Goal: Information Seeking & Learning: Learn about a topic

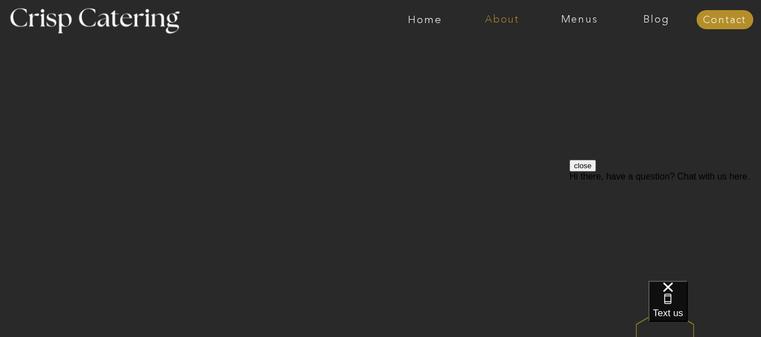
click at [510, 15] on nav "About" at bounding box center [501, 19] width 77 height 11
click at [510, 56] on nav "About Crisp" at bounding box center [505, 52] width 65 height 11
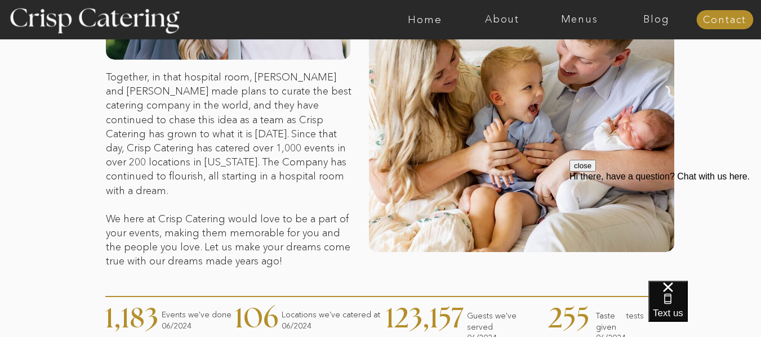
scroll to position [262, 0]
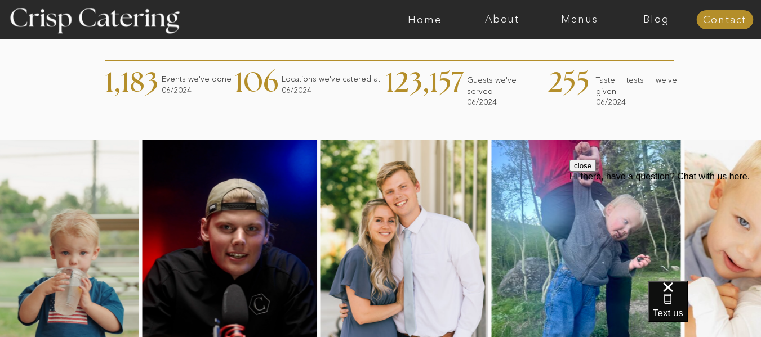
click at [735, 132] on div "About Home Menus Contact Blog About Crisp Crisp Cares Reviews faq About Home Me…" at bounding box center [380, 152] width 761 height 1298
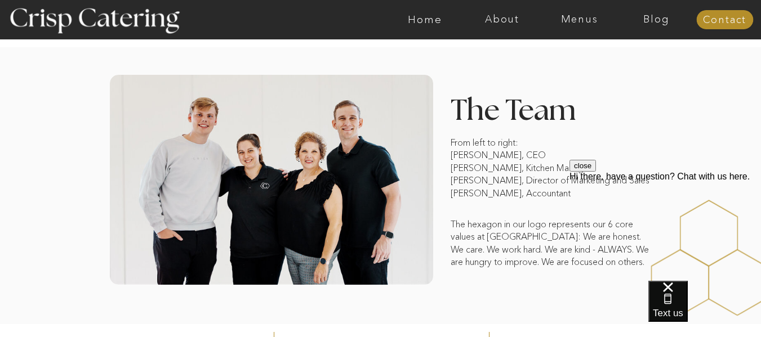
scroll to position [876, 0]
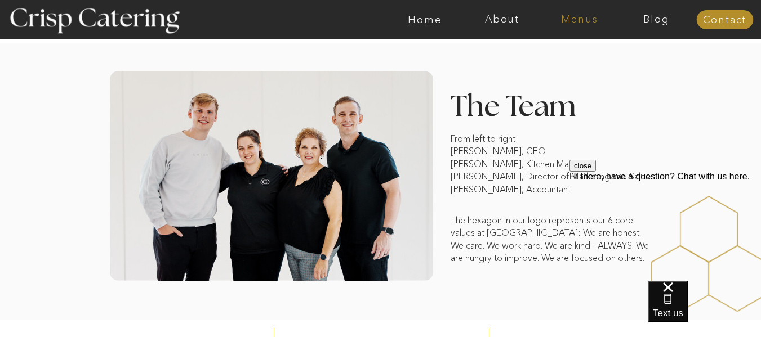
click at [579, 21] on nav "Menus" at bounding box center [579, 19] width 77 height 11
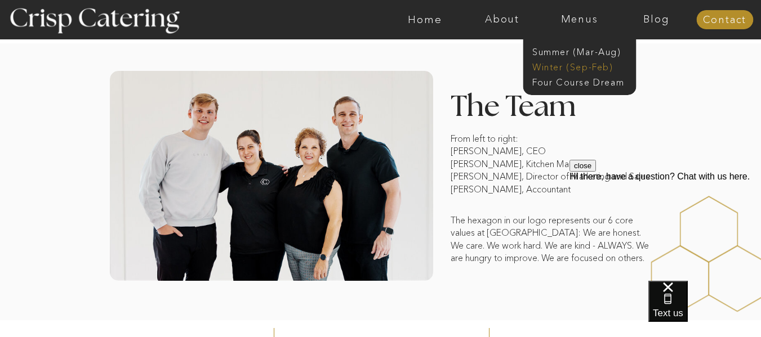
click at [579, 66] on nav "Winter (Sep-Feb)" at bounding box center [578, 66] width 92 height 11
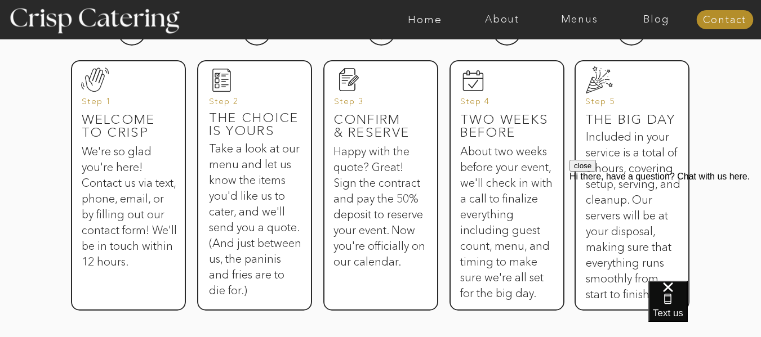
scroll to position [609, 0]
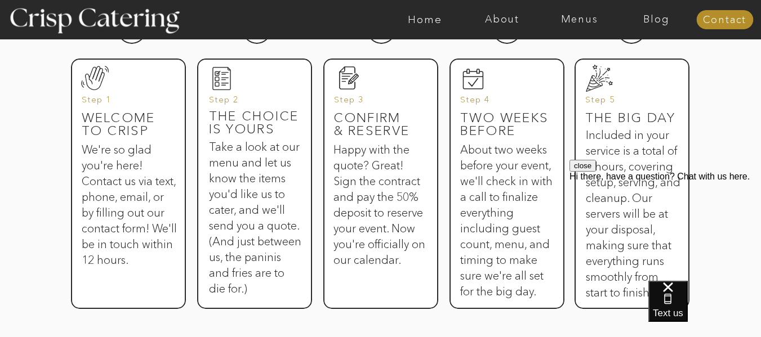
click at [596, 172] on button "close" at bounding box center [582, 166] width 26 height 12
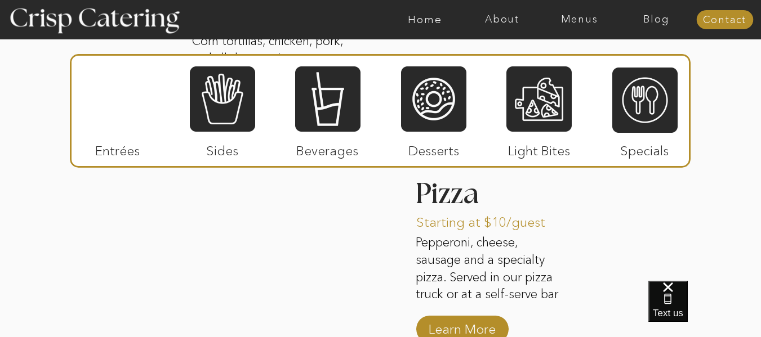
scroll to position [1833, 0]
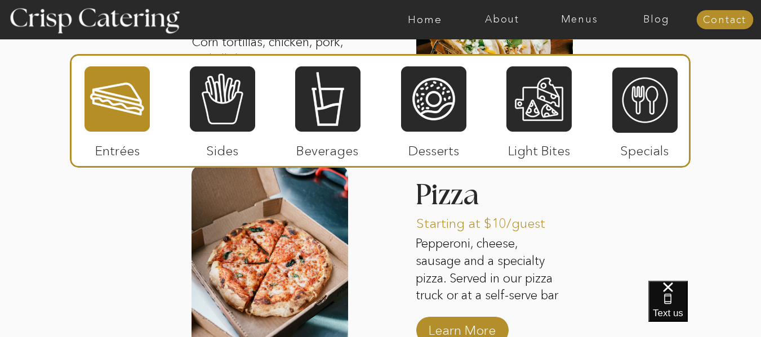
click at [257, 117] on div at bounding box center [380, 111] width 621 height 114
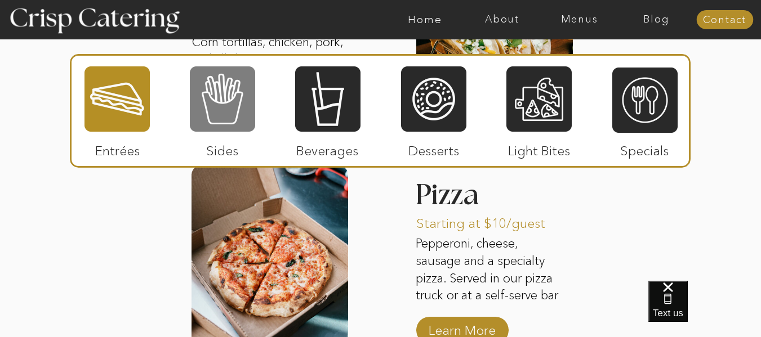
click at [242, 118] on div at bounding box center [222, 99] width 65 height 68
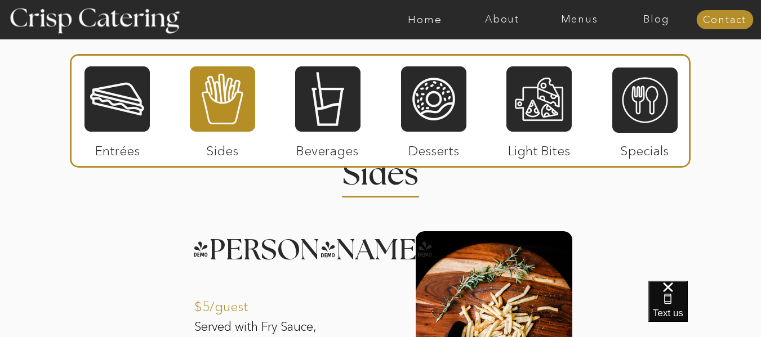
scroll to position [1347, 0]
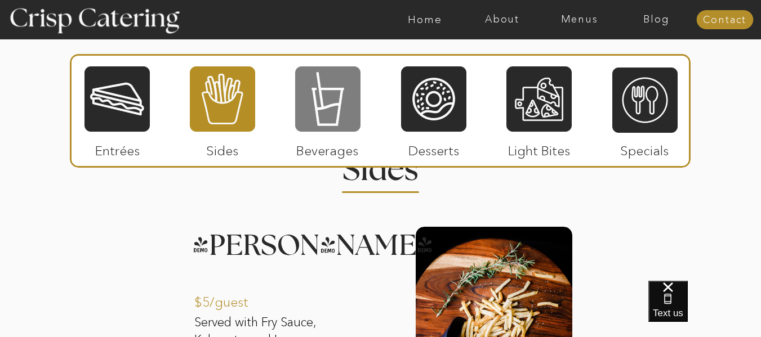
click at [346, 120] on div at bounding box center [327, 99] width 65 height 68
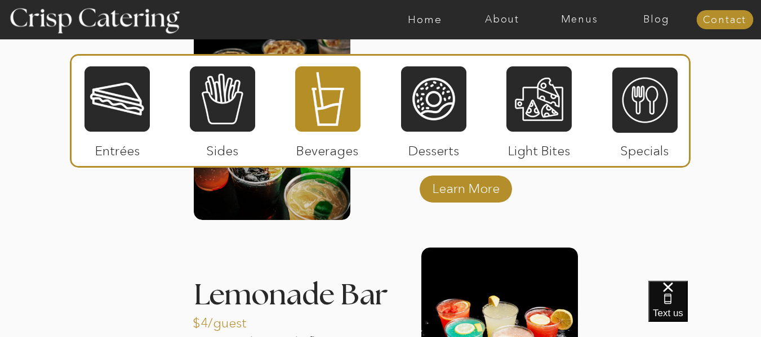
scroll to position [1544, 0]
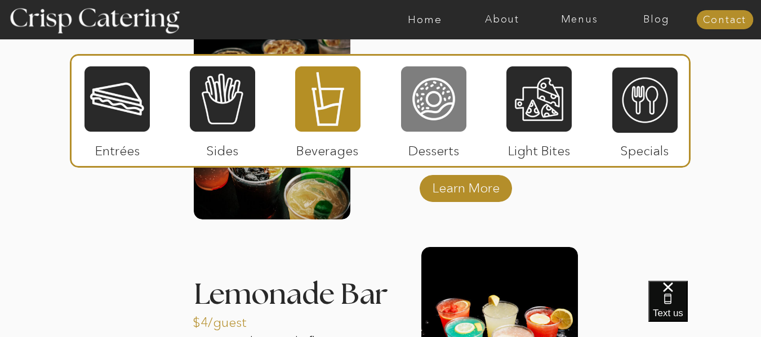
click at [435, 126] on div at bounding box center [433, 99] width 65 height 68
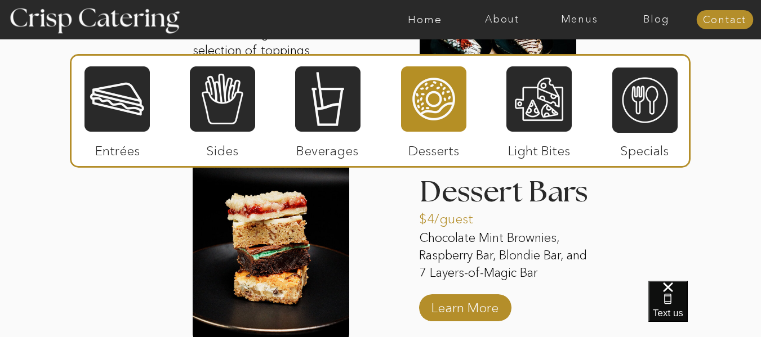
scroll to position [1856, 0]
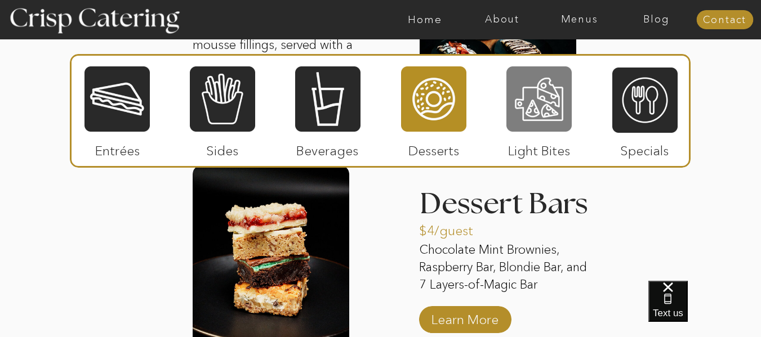
click at [526, 93] on div at bounding box center [538, 99] width 65 height 68
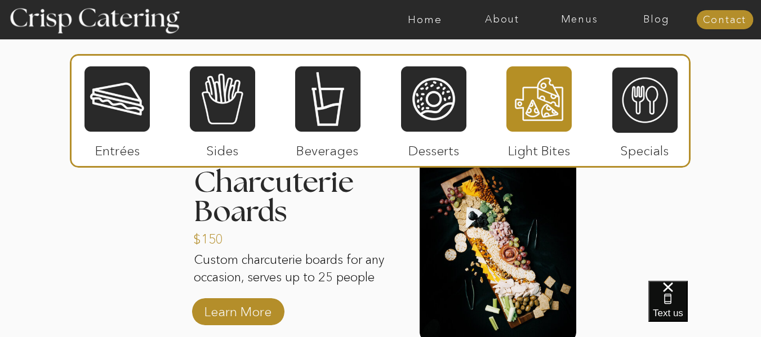
scroll to position [1438, 0]
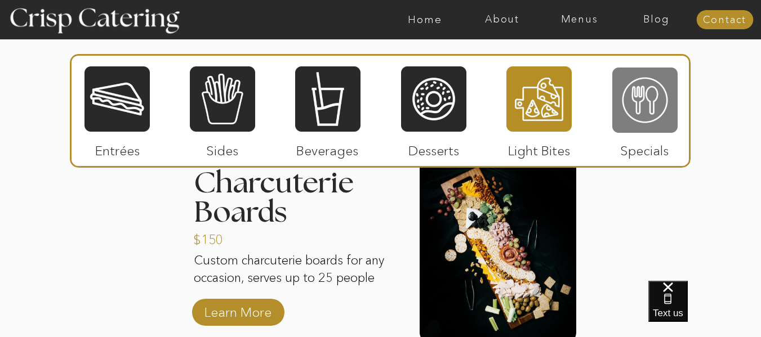
click at [656, 115] on div at bounding box center [644, 100] width 65 height 68
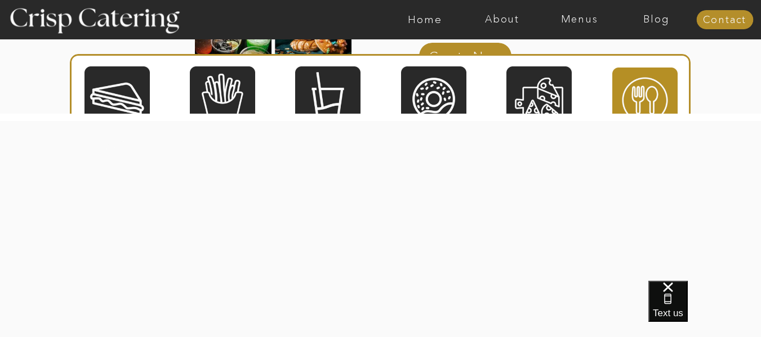
scroll to position [2013, 0]
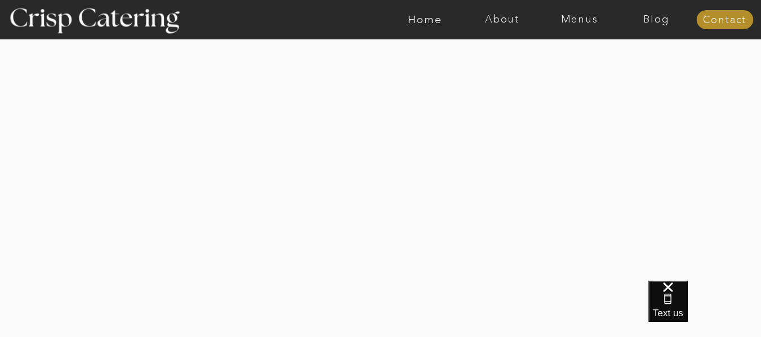
click at [688, 194] on div at bounding box center [381, 203] width 838 height 341
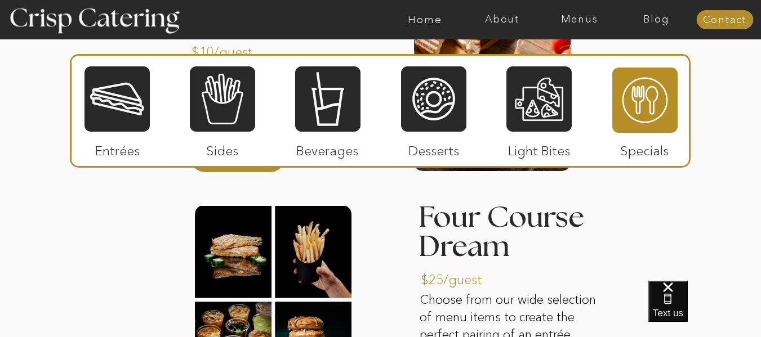
scroll to position [1660, 0]
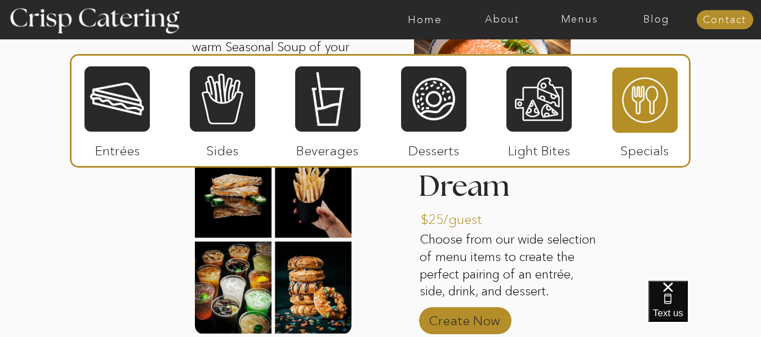
click at [494, 325] on p "Create Now" at bounding box center [464, 318] width 75 height 33
click at [84, 102] on div at bounding box center [116, 99] width 65 height 68
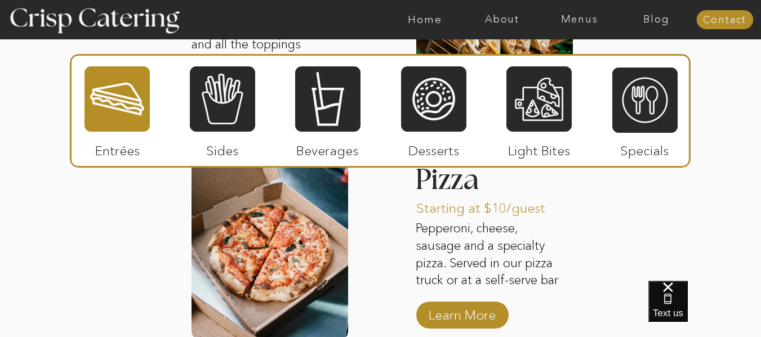
scroll to position [1848, 0]
click at [486, 318] on p "Learn More" at bounding box center [462, 312] width 75 height 33
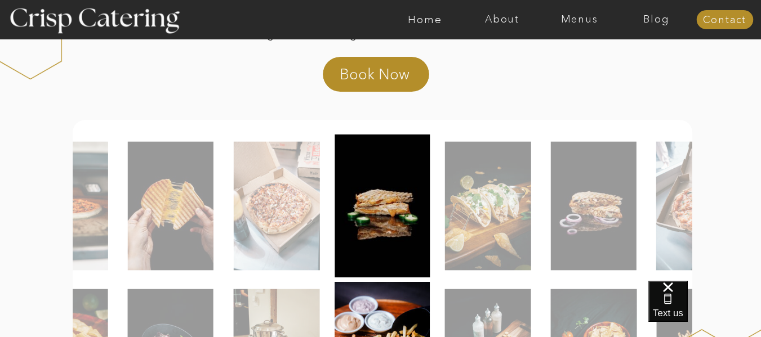
scroll to position [180, 0]
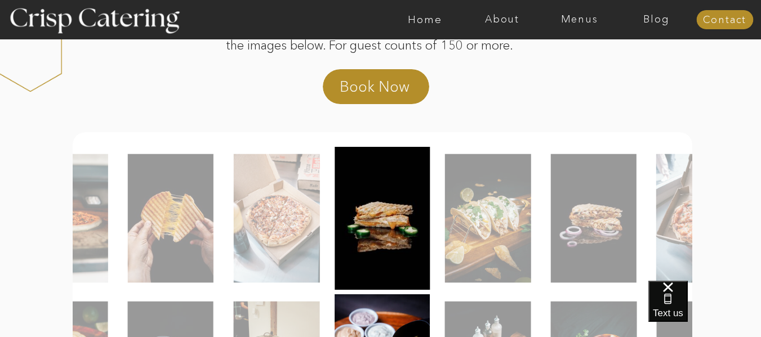
click at [282, 273] on img at bounding box center [276, 218] width 86 height 129
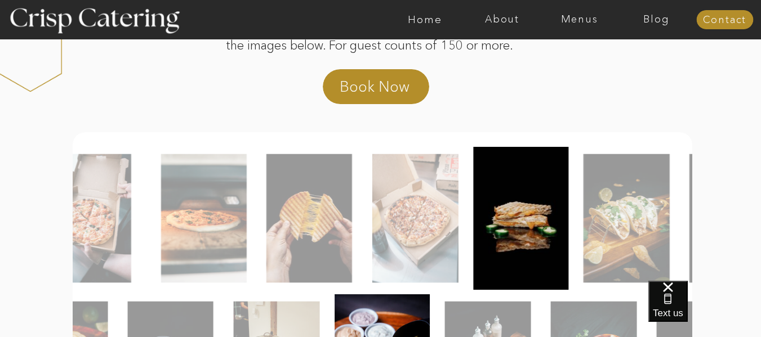
click at [386, 235] on img at bounding box center [415, 218] width 86 height 129
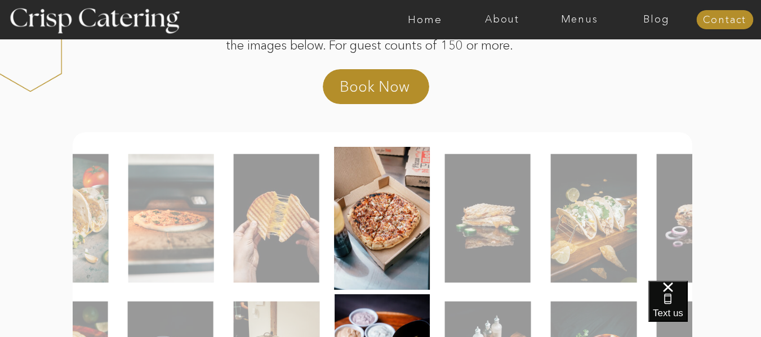
scroll to position [0, 0]
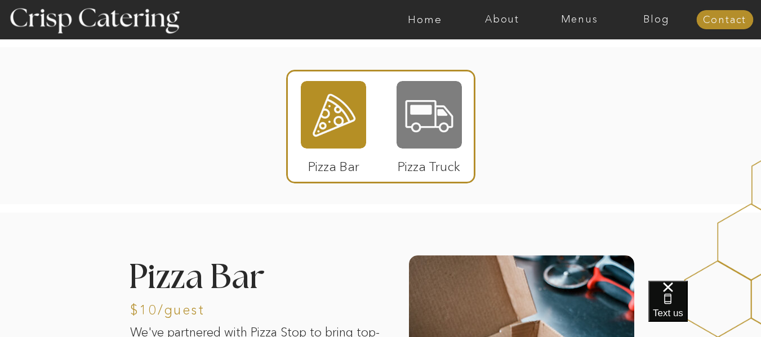
click at [422, 139] on div at bounding box center [428, 115] width 65 height 68
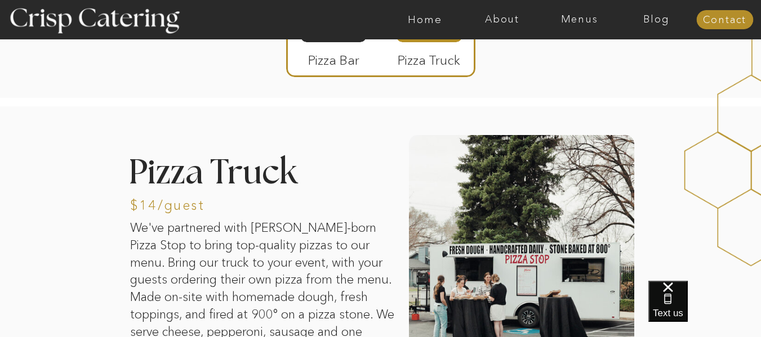
scroll to position [70, 0]
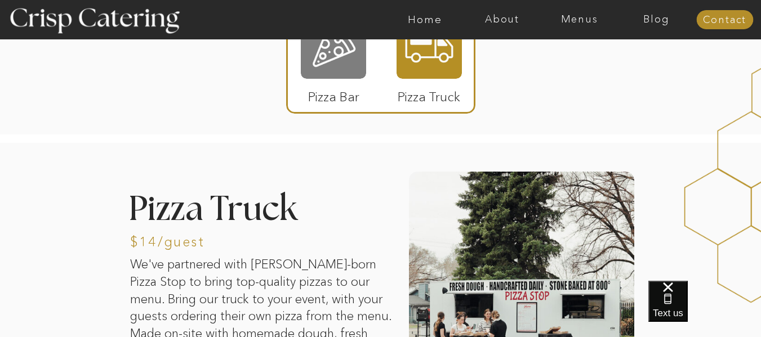
click at [338, 59] on div at bounding box center [333, 45] width 65 height 68
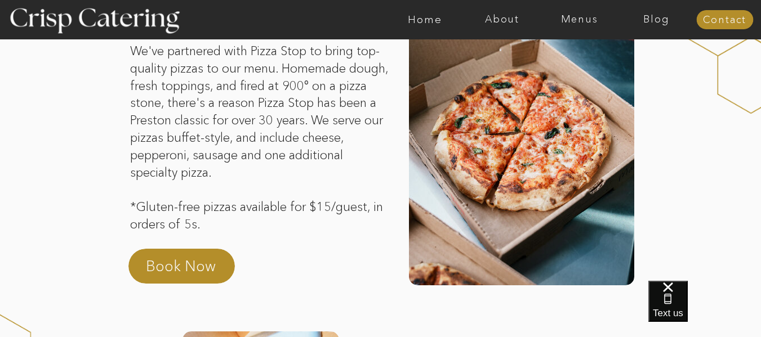
scroll to position [0, 0]
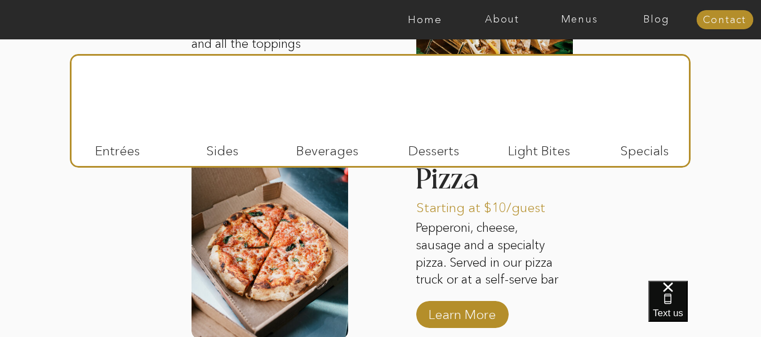
click at [346, 104] on div at bounding box center [327, 99] width 65 height 68
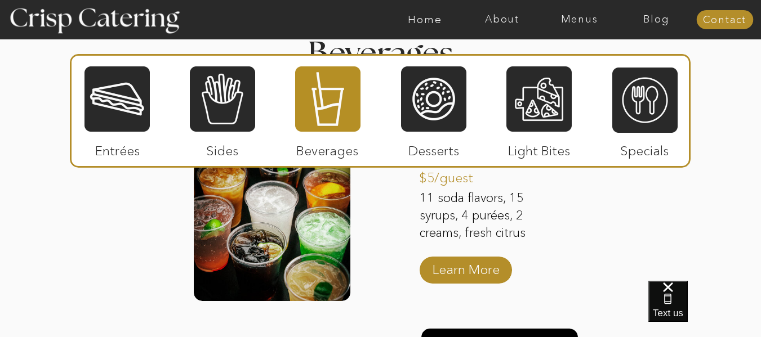
scroll to position [1443, 0]
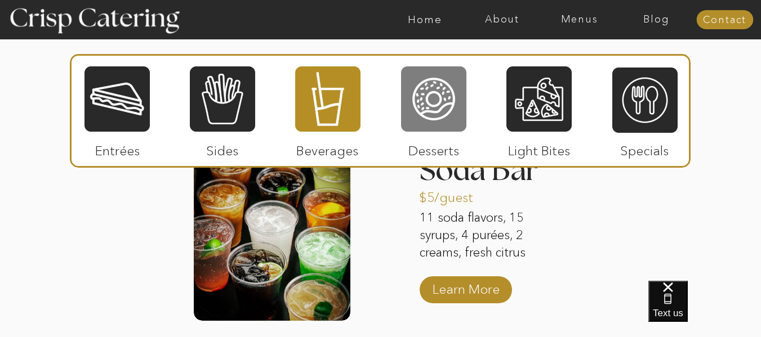
click at [449, 119] on div at bounding box center [433, 99] width 65 height 68
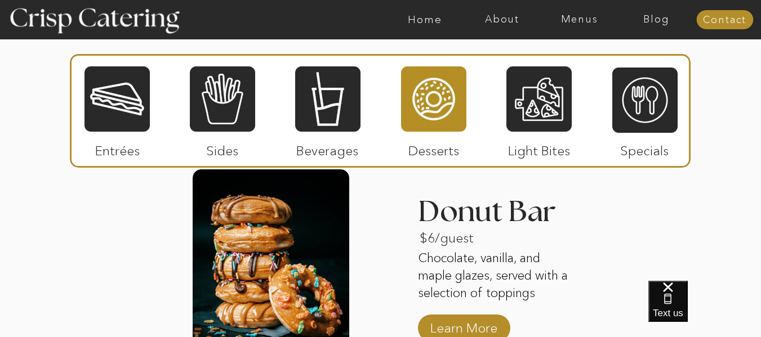
scroll to position [1403, 0]
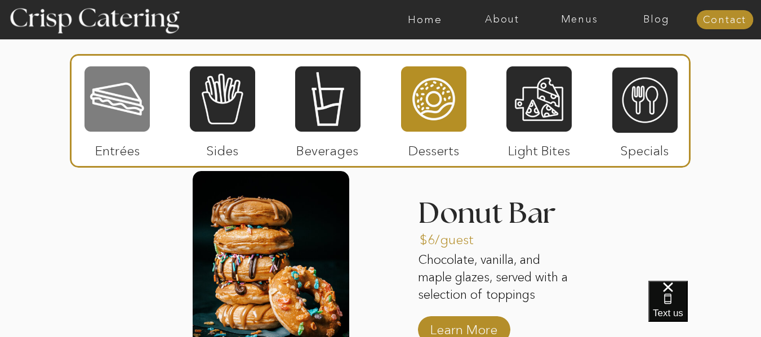
click at [123, 109] on div at bounding box center [116, 99] width 65 height 68
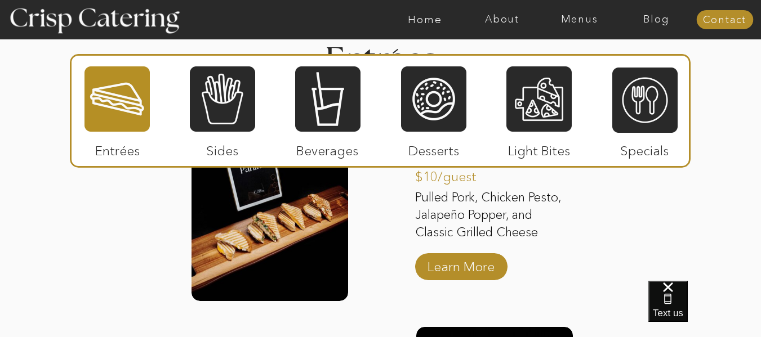
scroll to position [1452, 0]
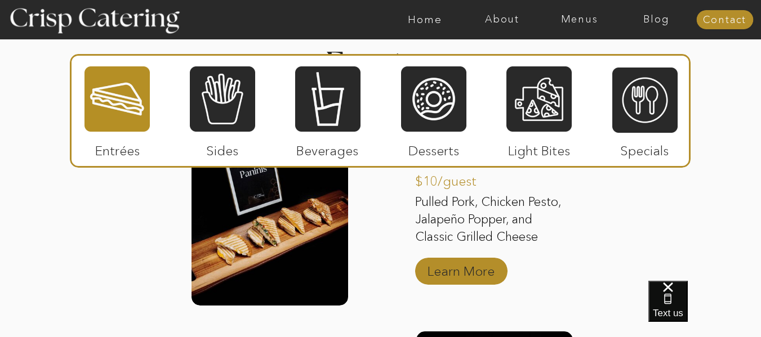
click at [466, 266] on p "Learn More" at bounding box center [460, 268] width 75 height 33
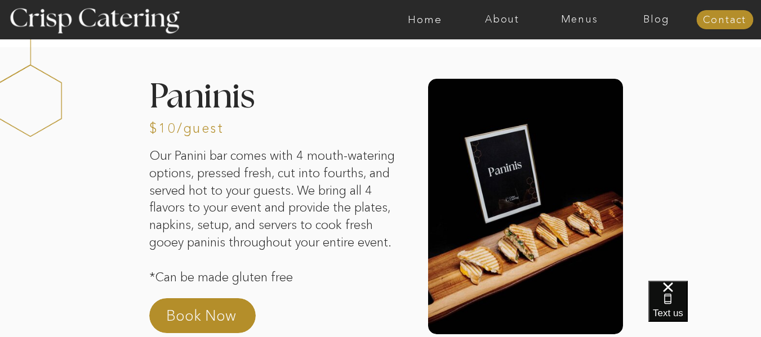
click at [215, 315] on p "Book Now" at bounding box center [215, 319] width 99 height 27
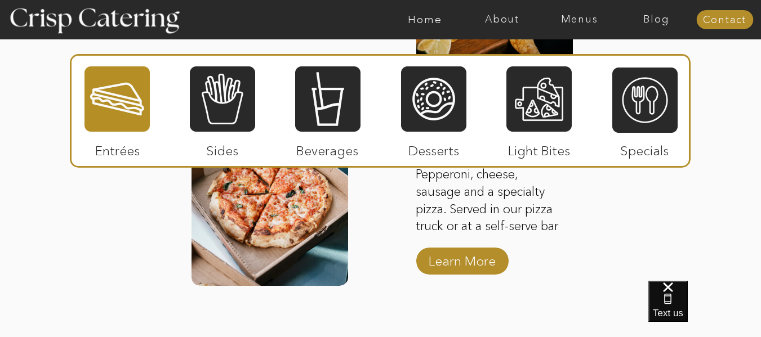
scroll to position [1900, 0]
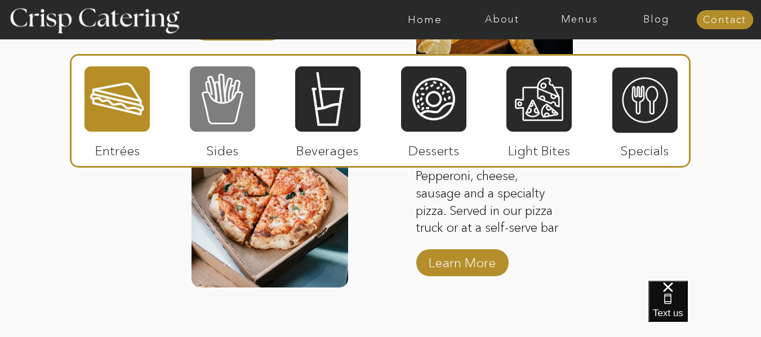
click at [246, 118] on div at bounding box center [222, 99] width 65 height 68
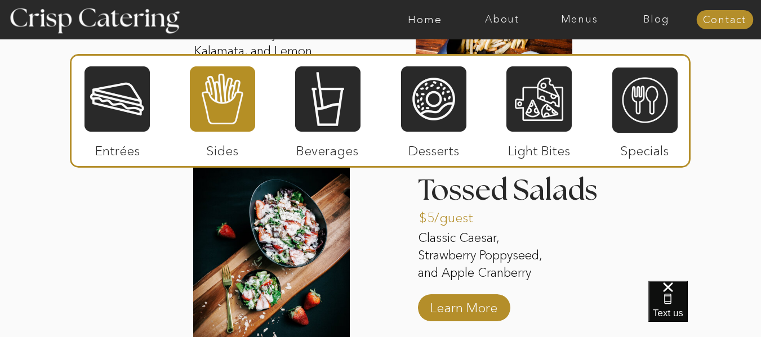
scroll to position [1704, 0]
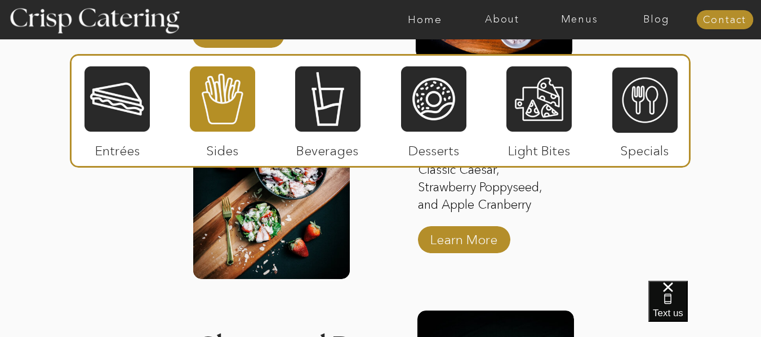
click at [150, 131] on div at bounding box center [380, 111] width 621 height 114
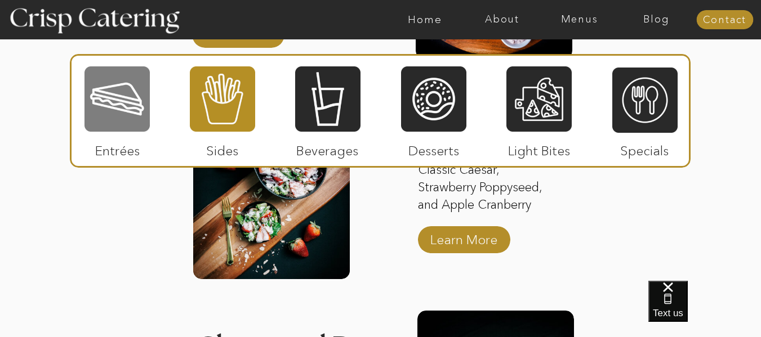
click at [141, 128] on div at bounding box center [116, 99] width 65 height 68
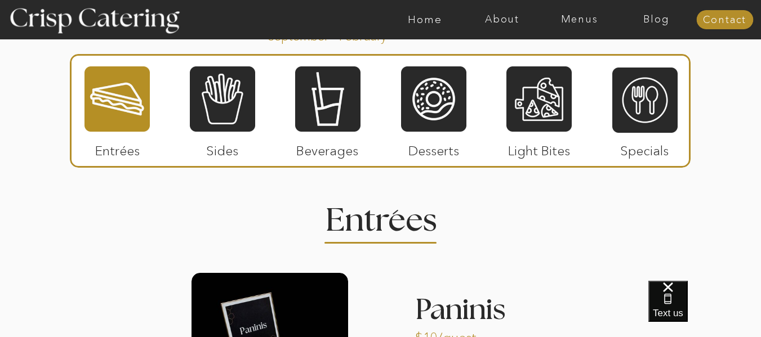
scroll to position [1417, 0]
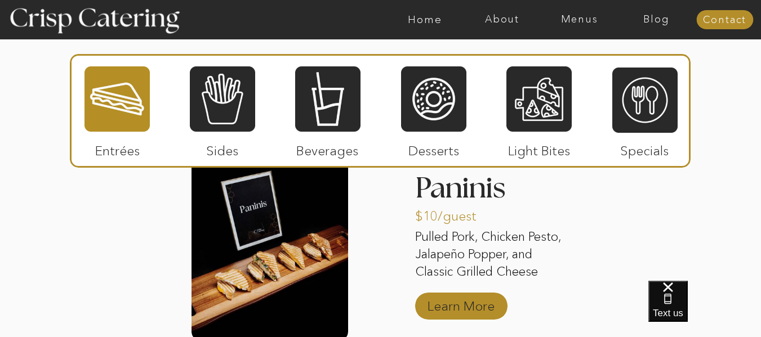
click at [464, 297] on p "Learn More" at bounding box center [460, 303] width 75 height 33
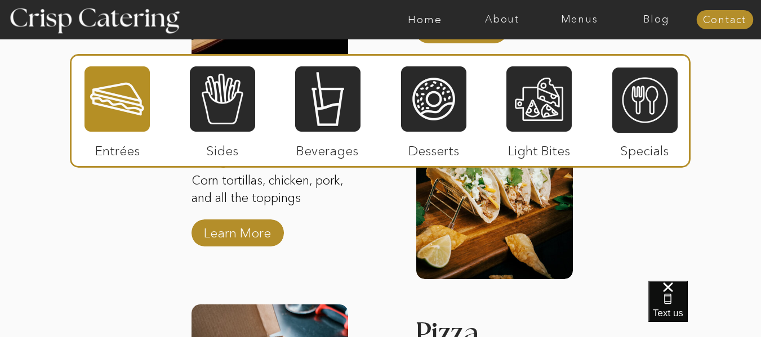
scroll to position [1693, 0]
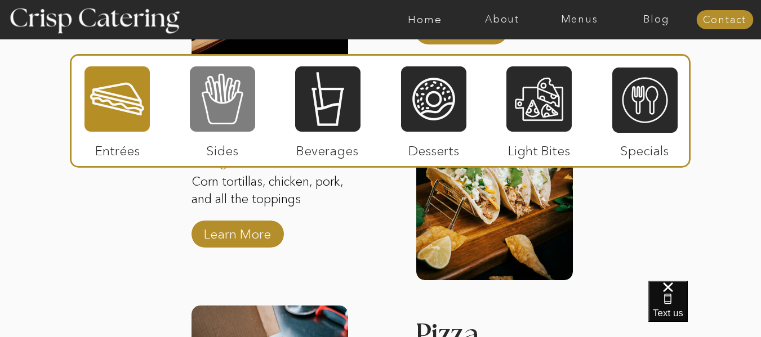
click at [238, 99] on div at bounding box center [222, 99] width 65 height 68
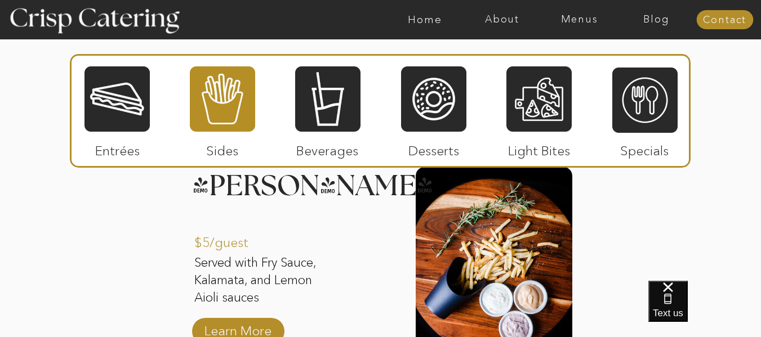
scroll to position [1368, 0]
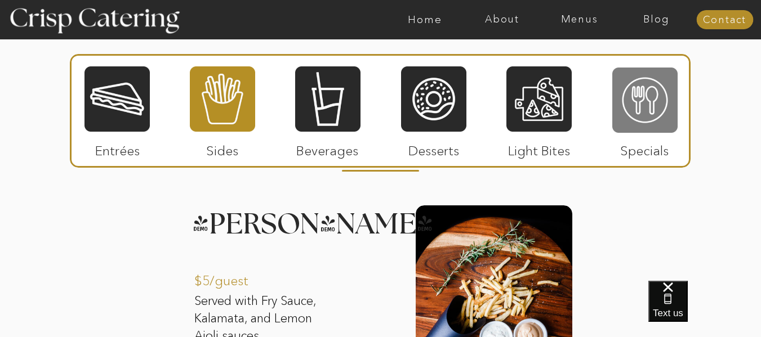
click at [638, 115] on div at bounding box center [644, 100] width 65 height 68
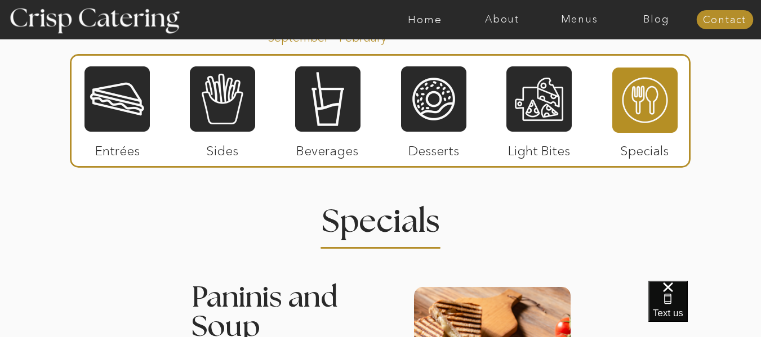
scroll to position [1334, 0]
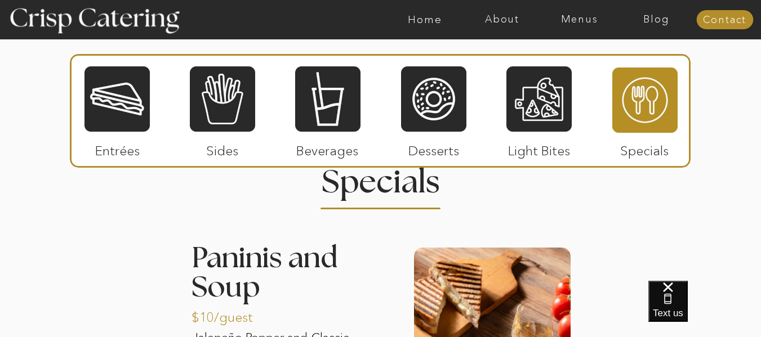
click at [95, 121] on div at bounding box center [116, 99] width 65 height 68
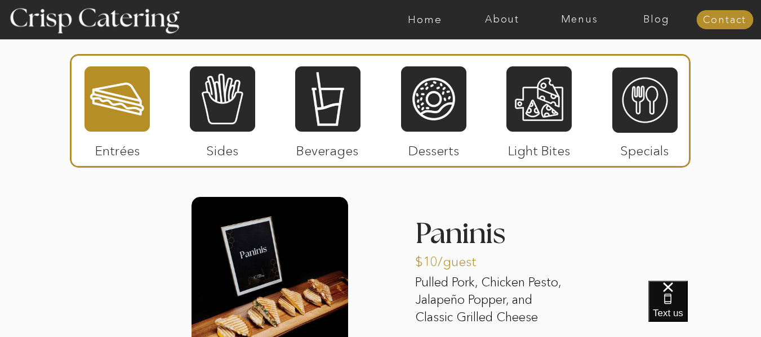
scroll to position [1371, 0]
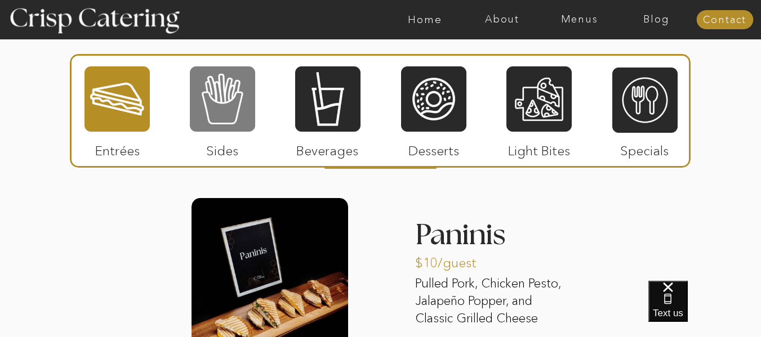
click at [241, 107] on div at bounding box center [222, 99] width 65 height 68
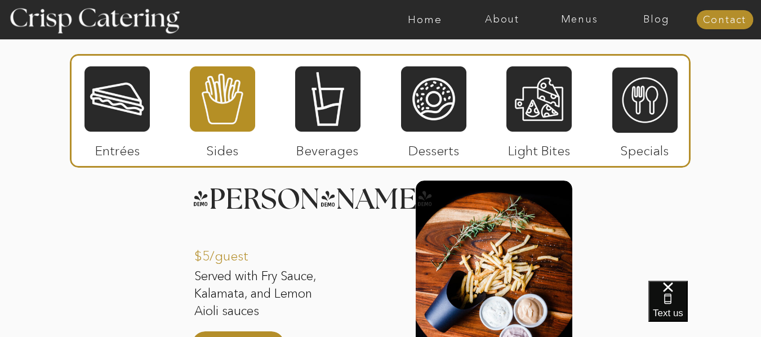
scroll to position [1392, 0]
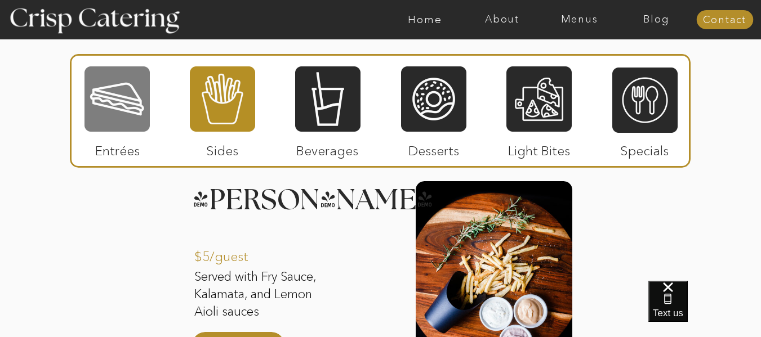
click at [123, 90] on div at bounding box center [116, 99] width 65 height 68
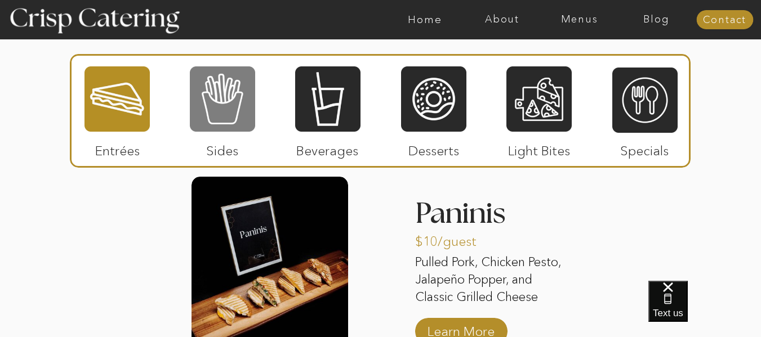
click at [217, 96] on div at bounding box center [222, 99] width 65 height 68
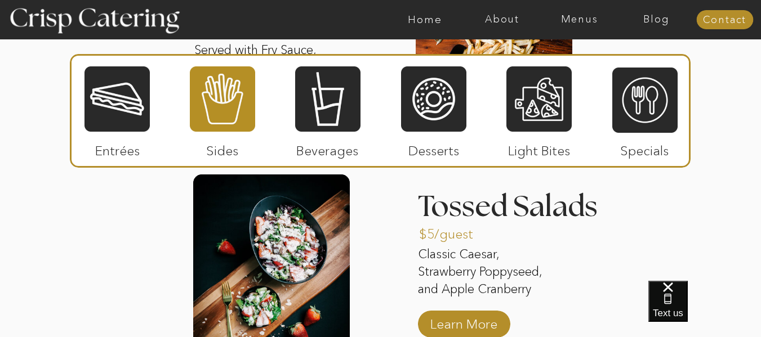
scroll to position [1619, 0]
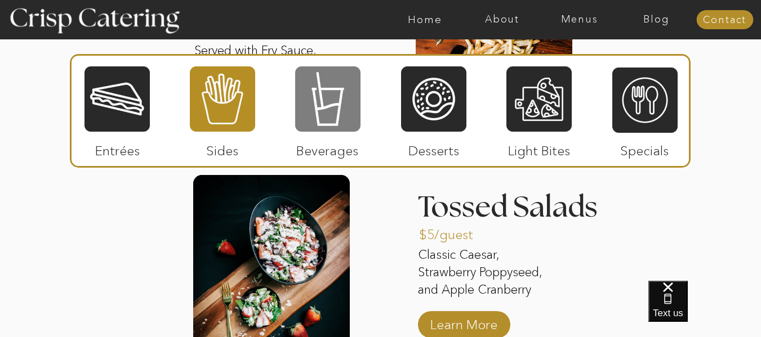
click at [318, 83] on div at bounding box center [327, 99] width 65 height 68
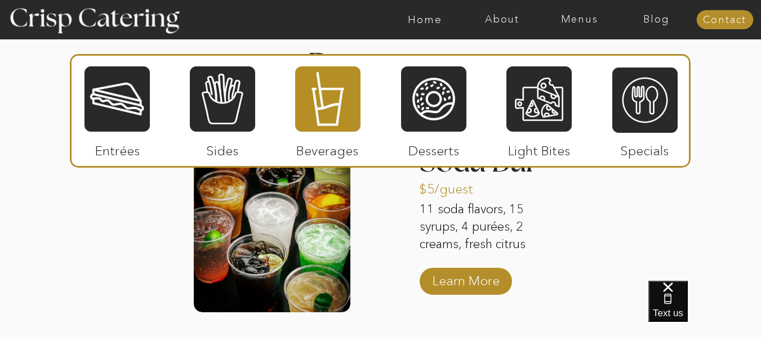
scroll to position [1451, 0]
click at [456, 277] on p "Learn More" at bounding box center [466, 278] width 75 height 33
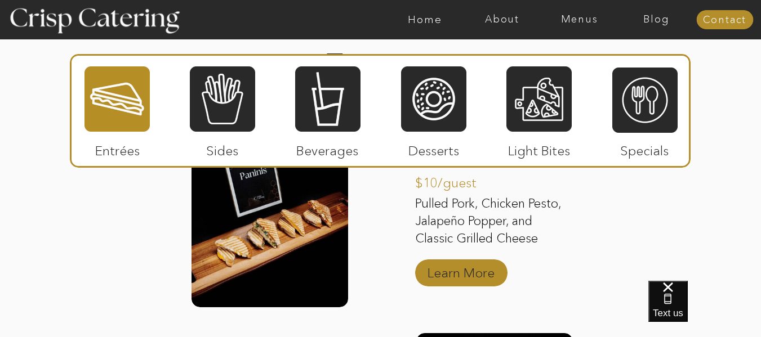
click at [479, 259] on p "Learn More" at bounding box center [460, 270] width 75 height 33
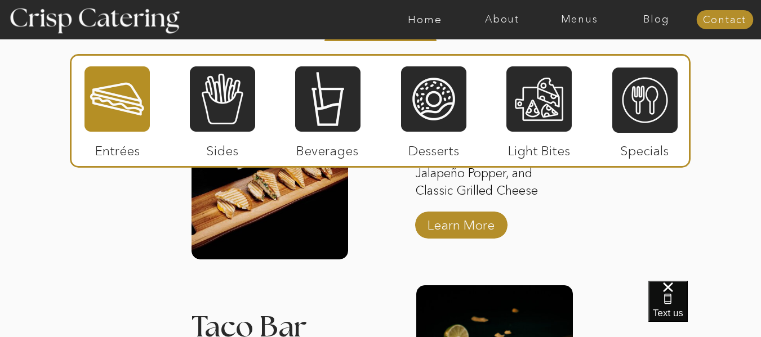
scroll to position [1498, 0]
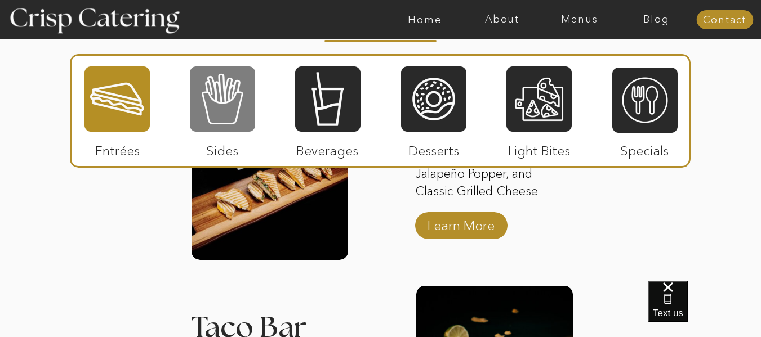
click at [214, 99] on div at bounding box center [222, 99] width 65 height 68
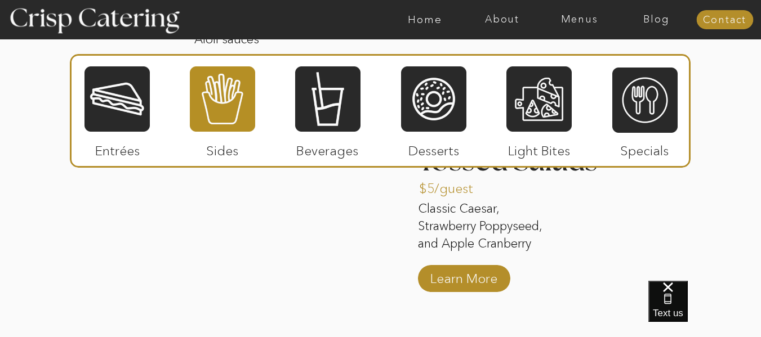
scroll to position [1842, 0]
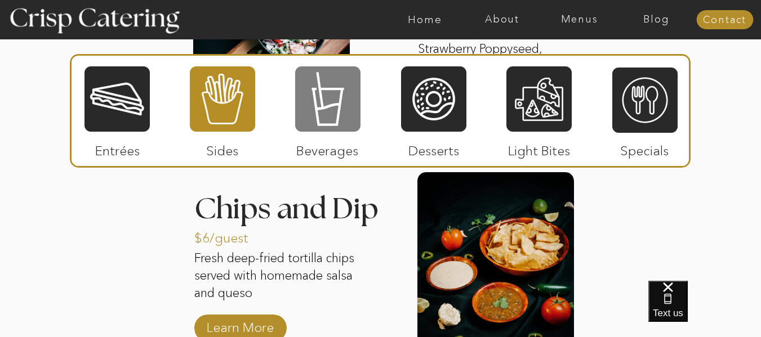
click at [311, 106] on div at bounding box center [327, 99] width 65 height 68
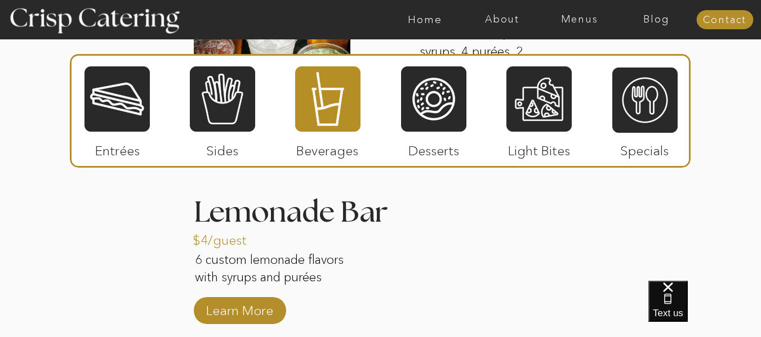
scroll to position [1628, 0]
